Goal: Task Accomplishment & Management: Use online tool/utility

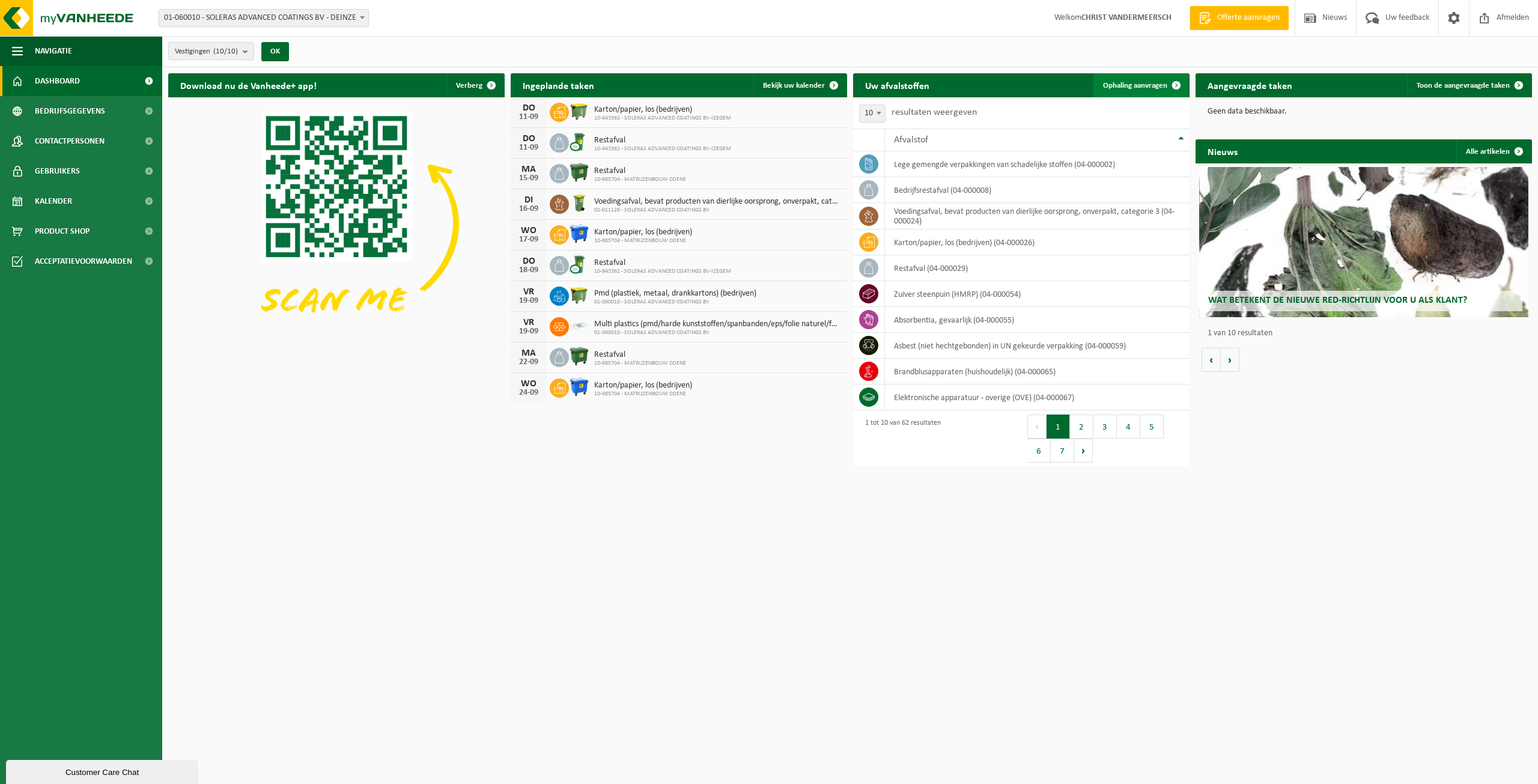
click at [1135, 82] on span "Ophaling aanvragen" at bounding box center [1135, 85] width 64 height 8
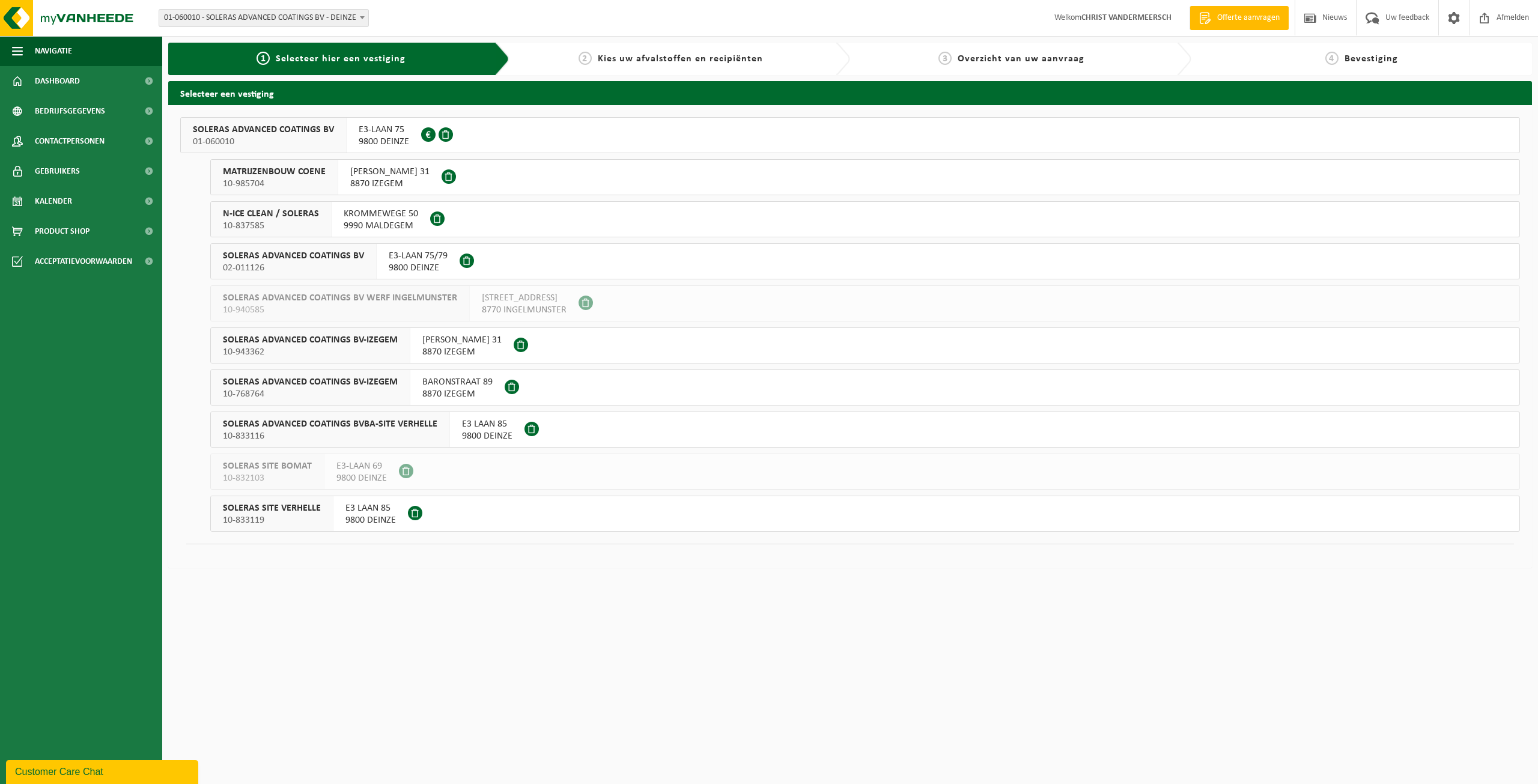
click at [458, 351] on span "8870 IZEGEM" at bounding box center [462, 352] width 80 height 12
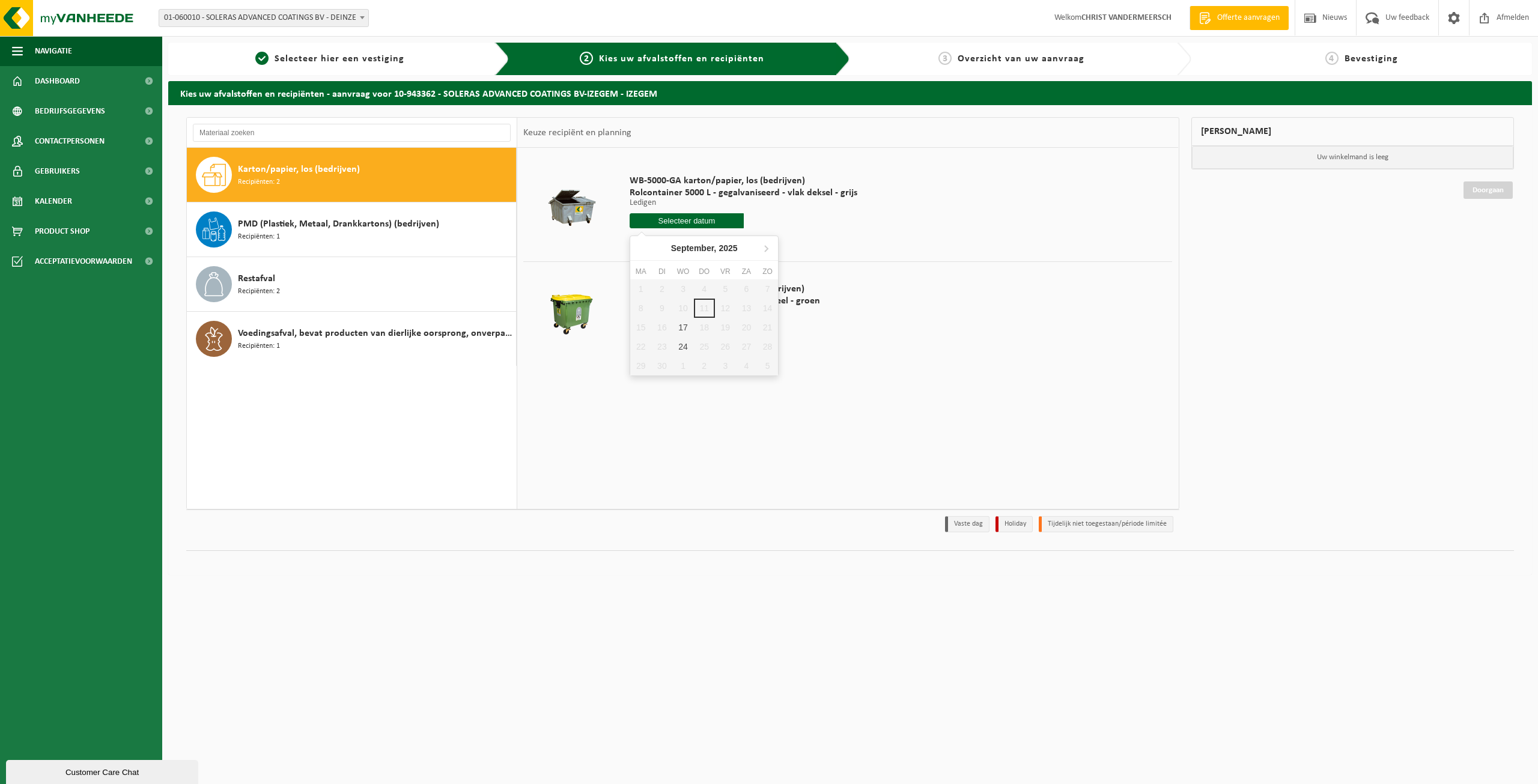
click at [693, 218] on input "text" at bounding box center [686, 221] width 114 height 15
click at [680, 321] on div "17" at bounding box center [683, 327] width 21 height 19
type input "Van [DATE]"
type input "[DATE]"
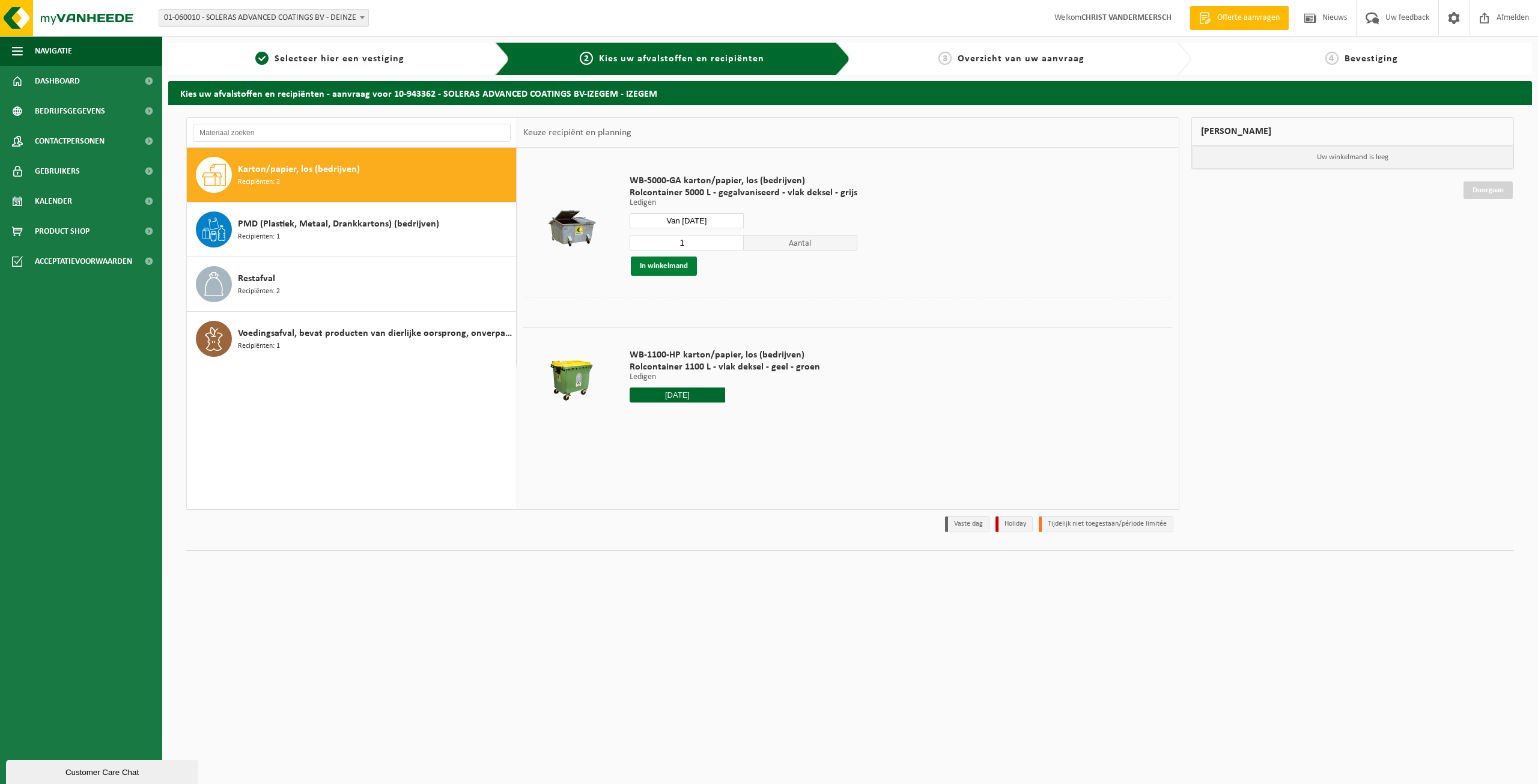
click at [674, 273] on button "In winkelmand" at bounding box center [663, 266] width 66 height 19
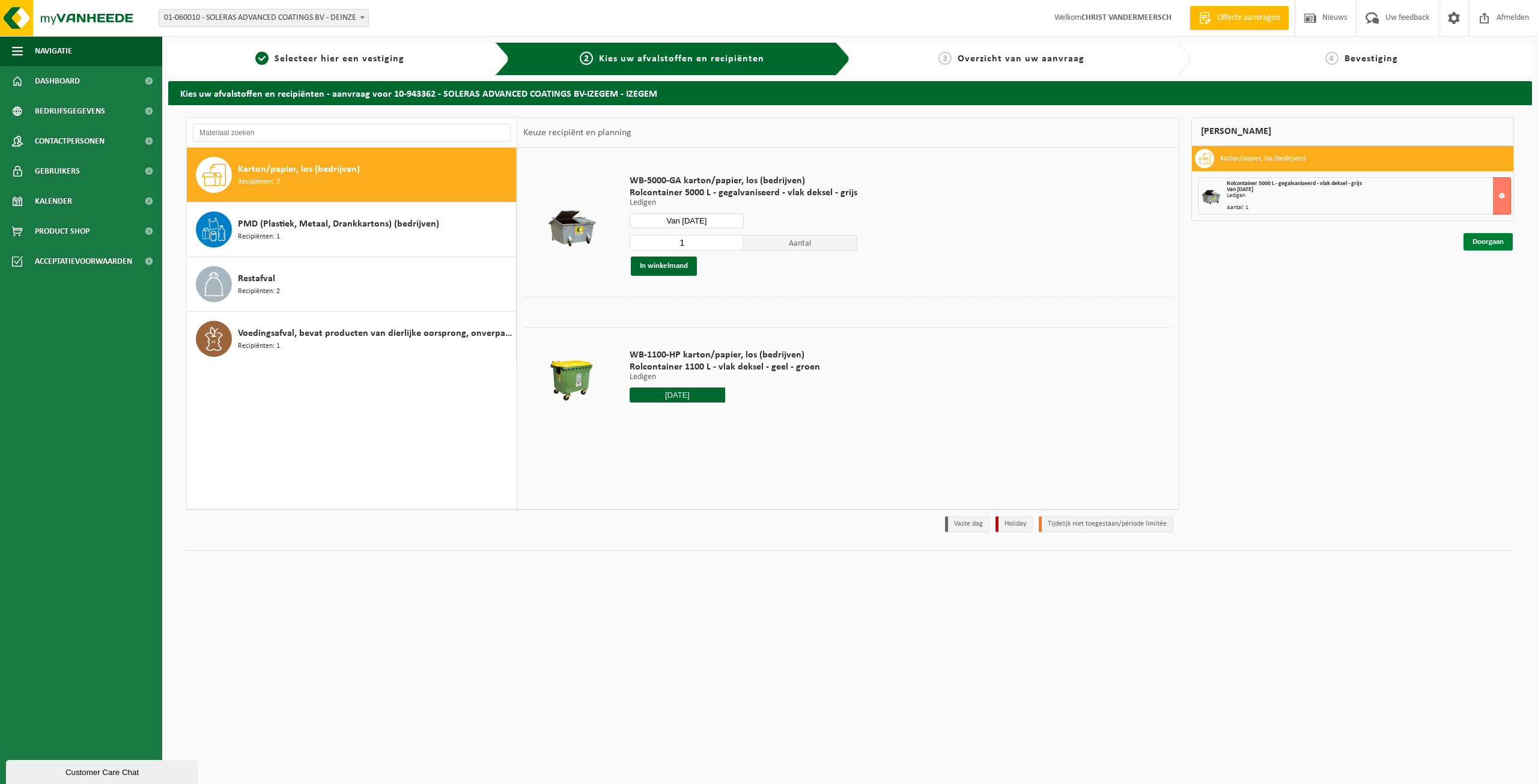
click at [1490, 241] on link "Doorgaan" at bounding box center [1488, 242] width 49 height 17
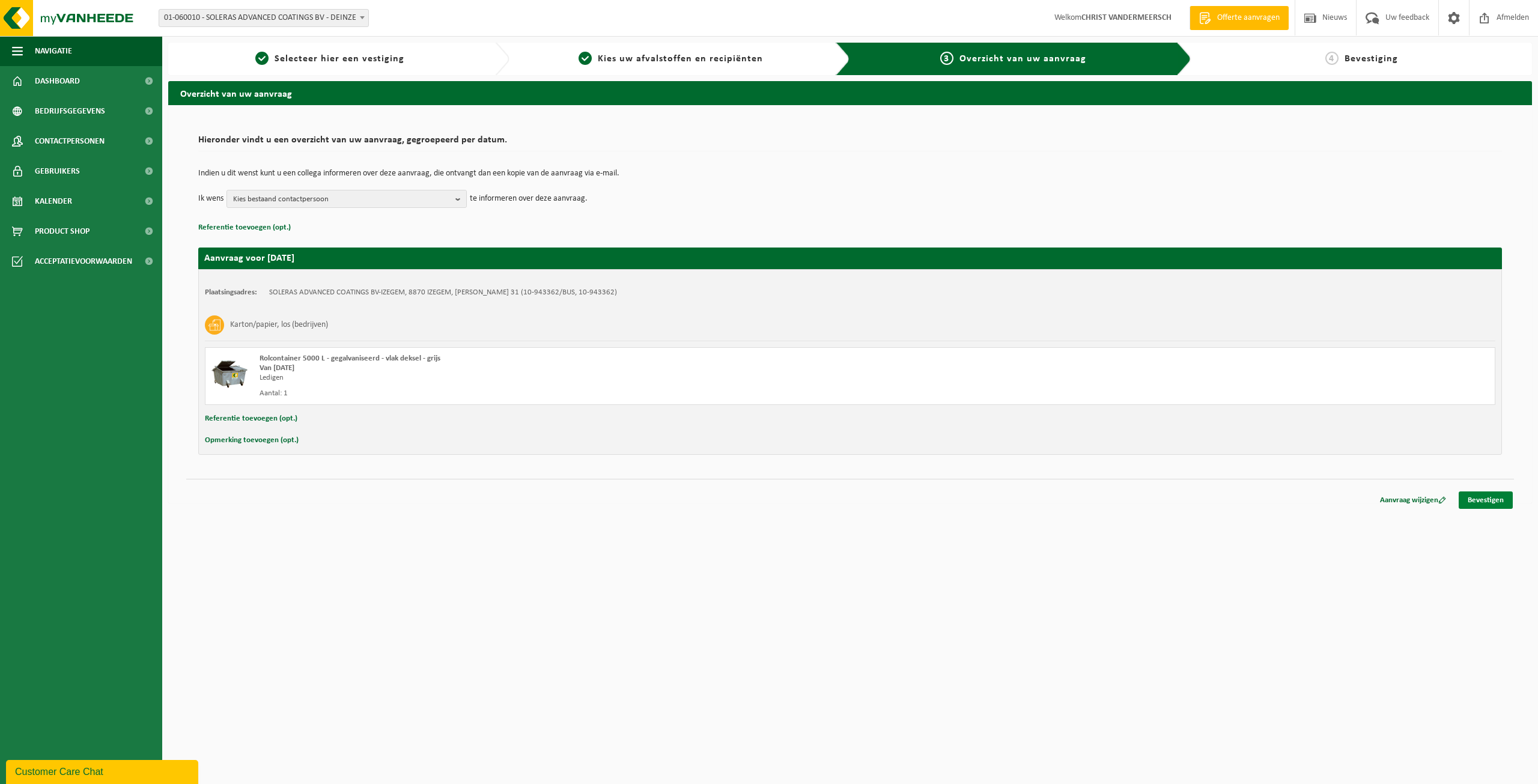
click at [1490, 494] on link "Bevestigen" at bounding box center [1486, 500] width 54 height 17
